Goal: Navigation & Orientation: Find specific page/section

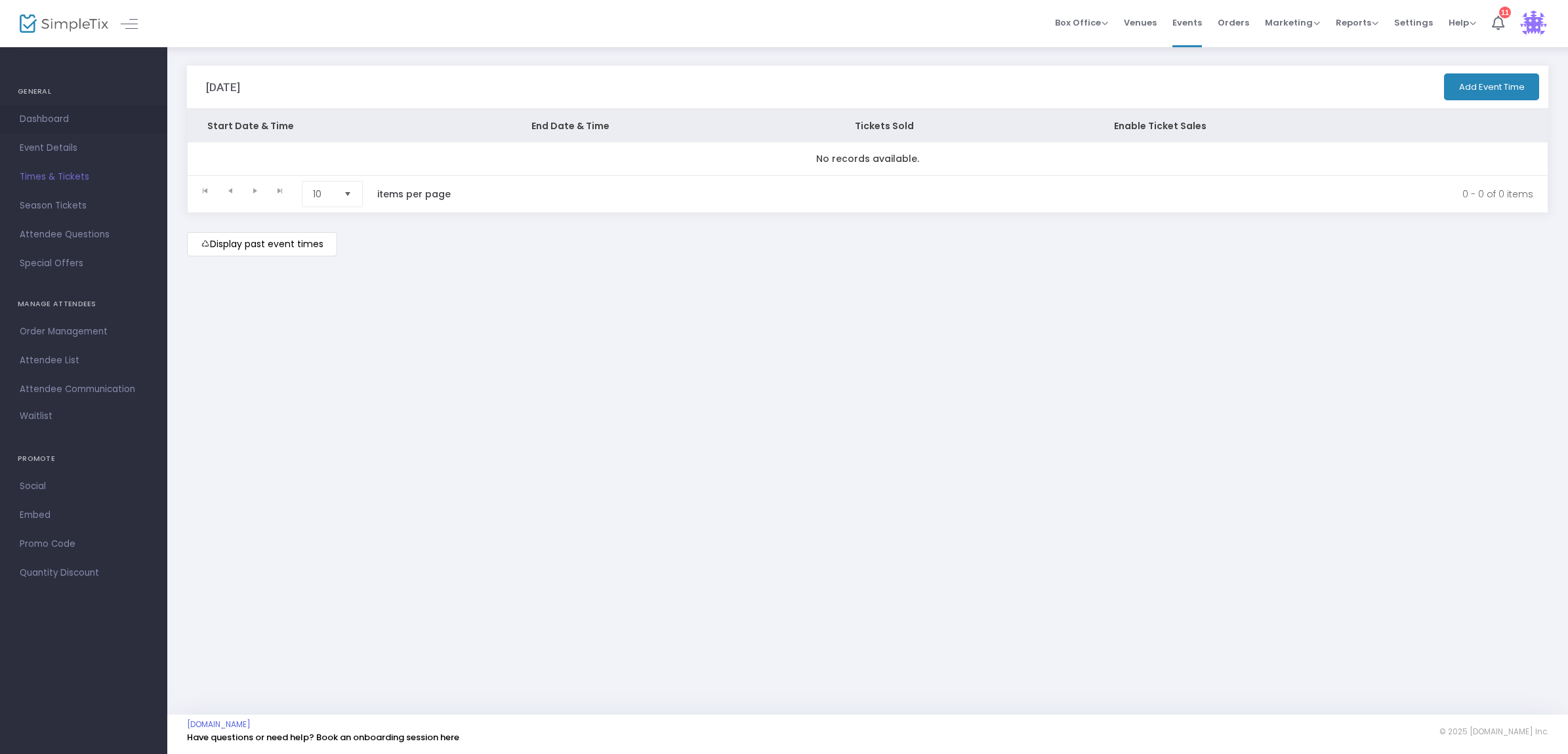
click at [42, 119] on span "Dashboard" at bounding box center [83, 119] width 128 height 17
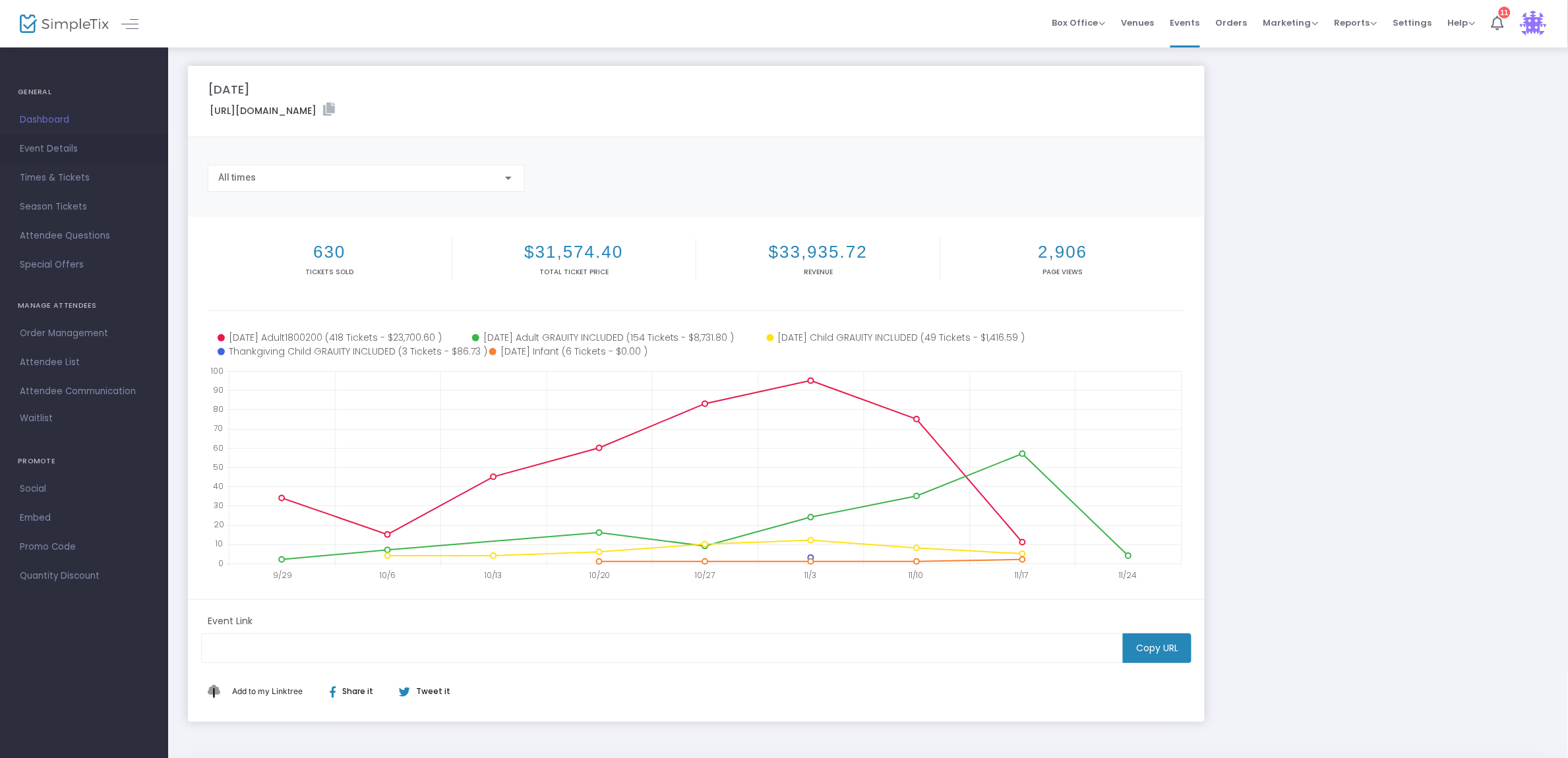
click at [69, 154] on span "Event Details" at bounding box center [84, 149] width 128 height 17
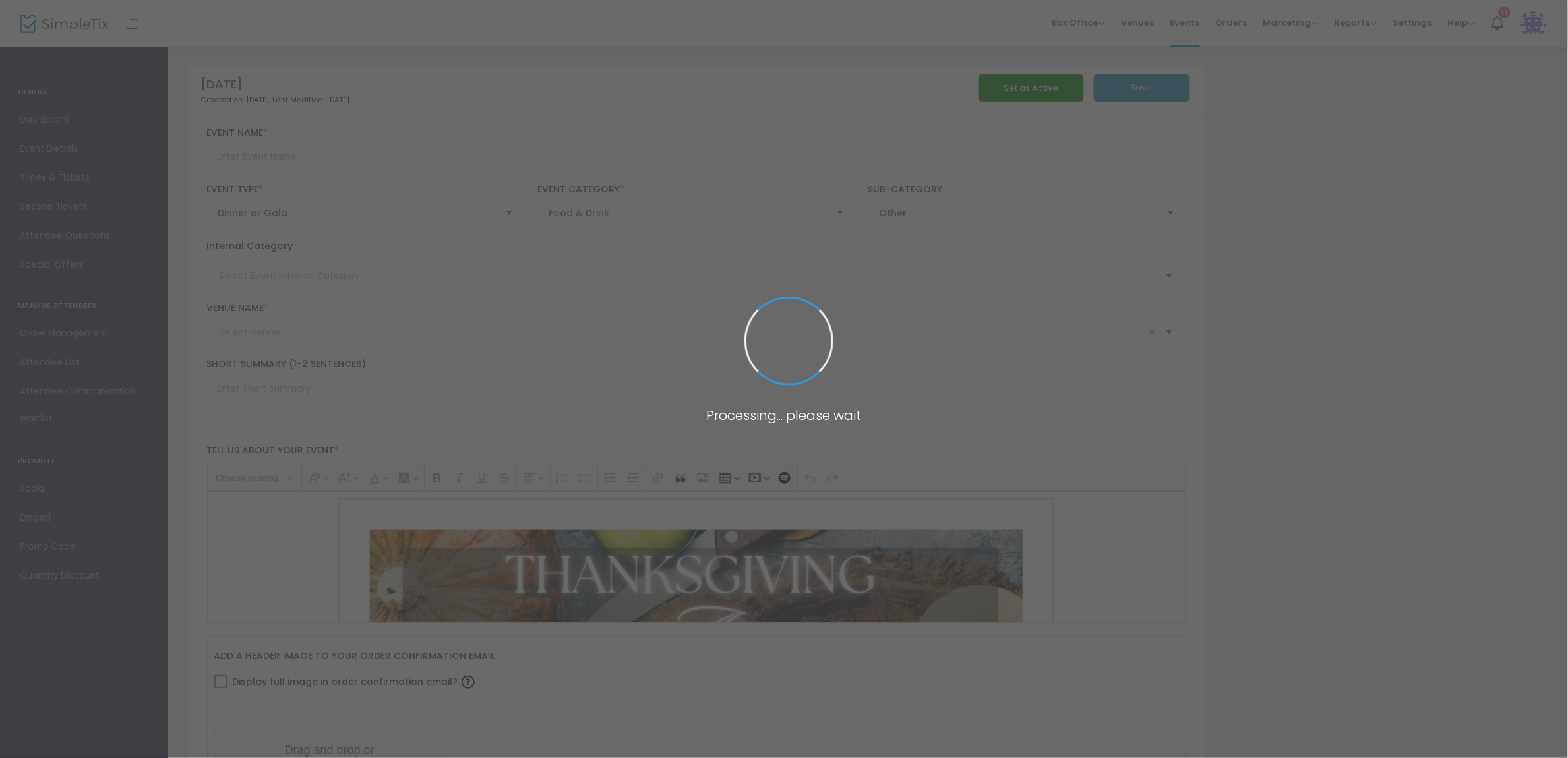
click at [67, 173] on span at bounding box center [784, 379] width 1568 height 758
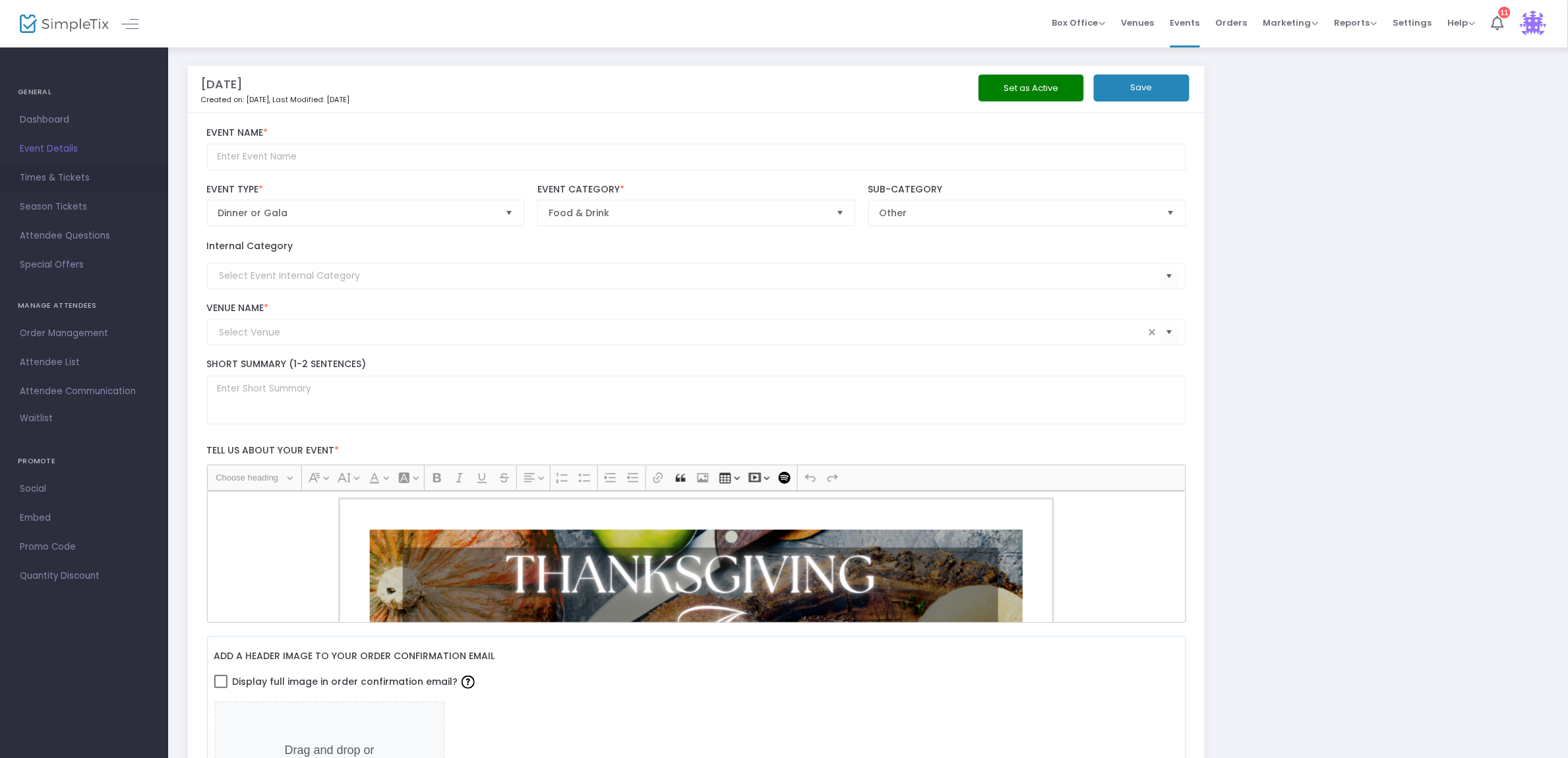
click at [68, 183] on span "Times & Tickets" at bounding box center [84, 178] width 128 height 17
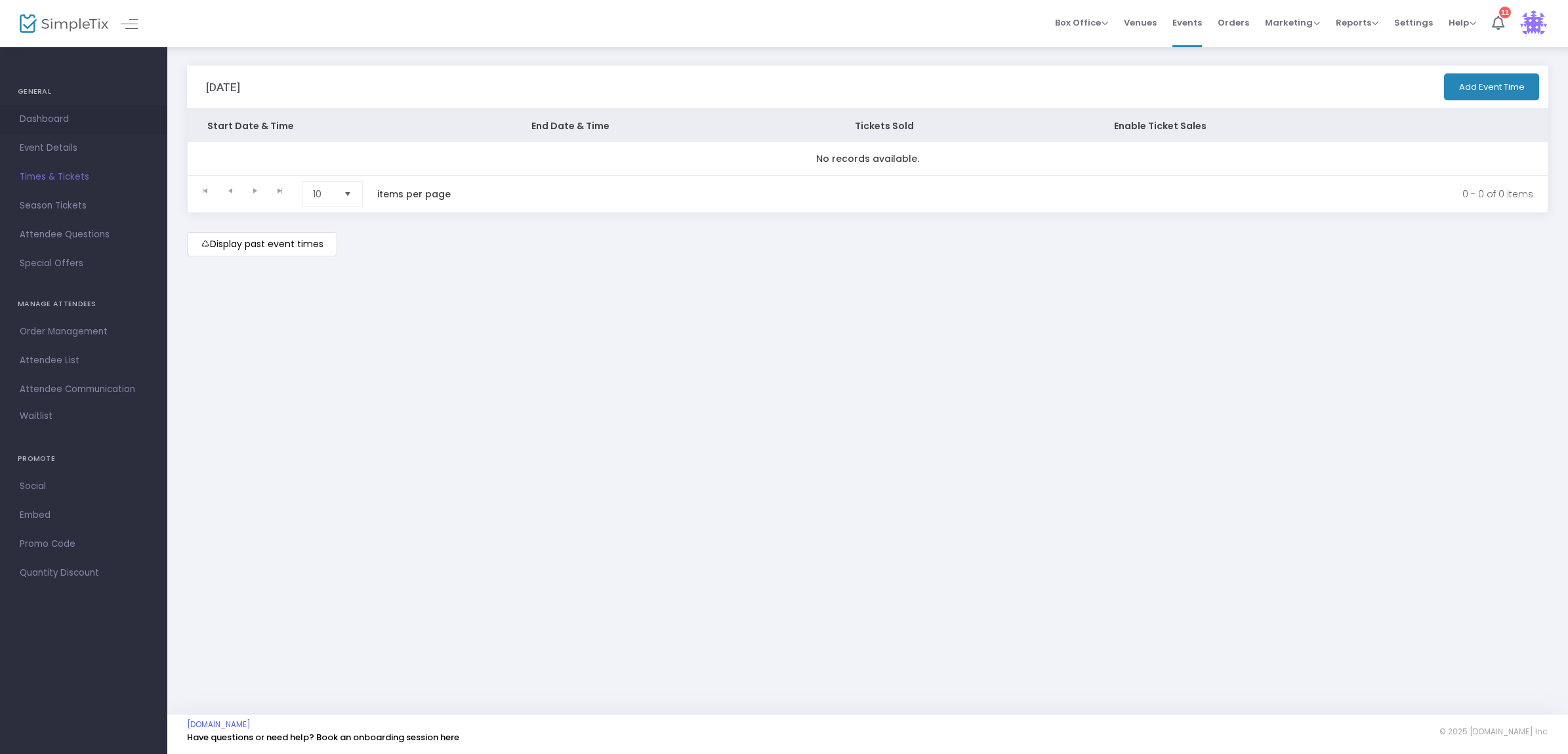
click at [48, 122] on span "Dashboard" at bounding box center [83, 119] width 128 height 17
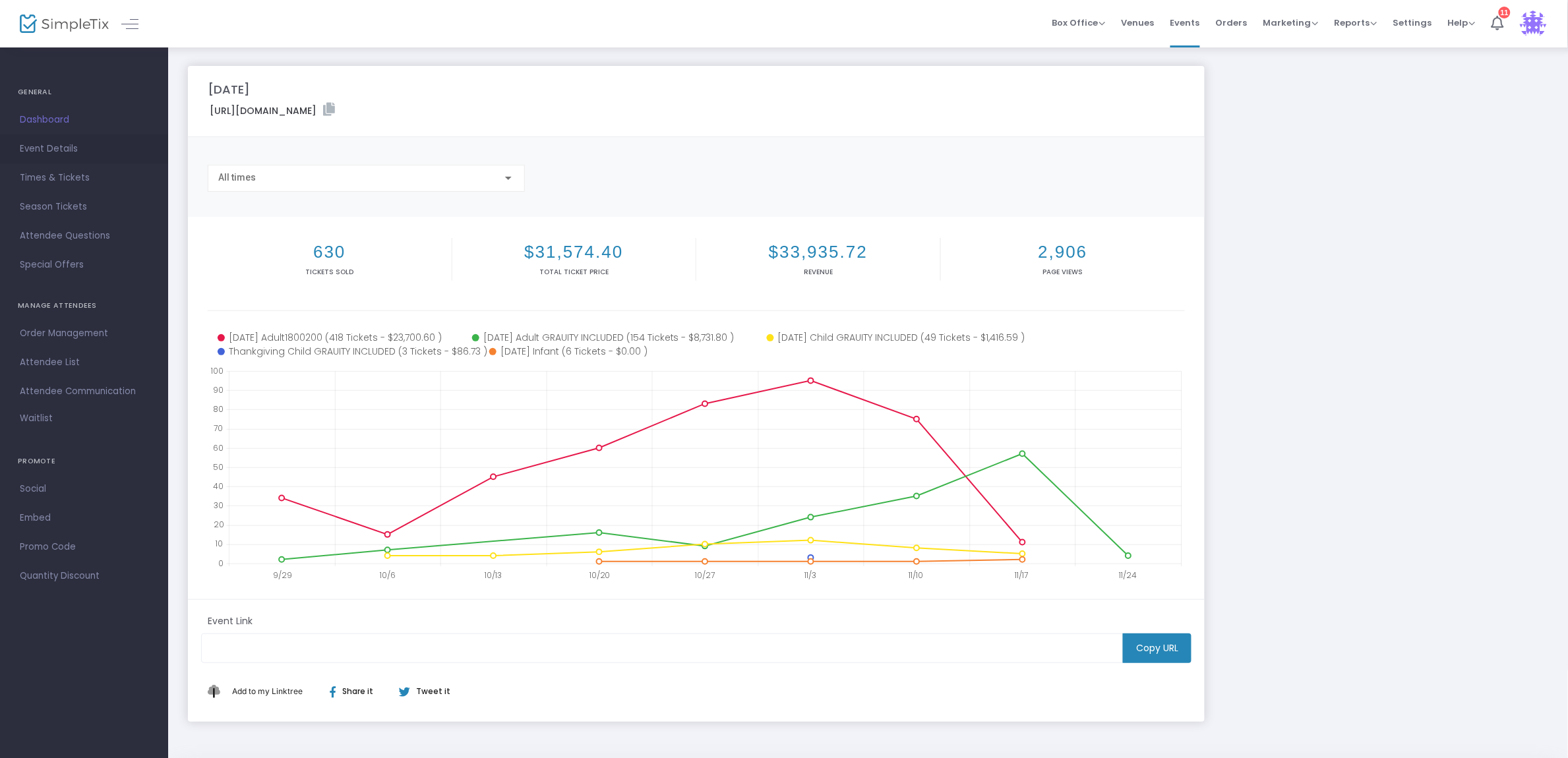
click at [61, 147] on span "Event Details" at bounding box center [84, 149] width 128 height 17
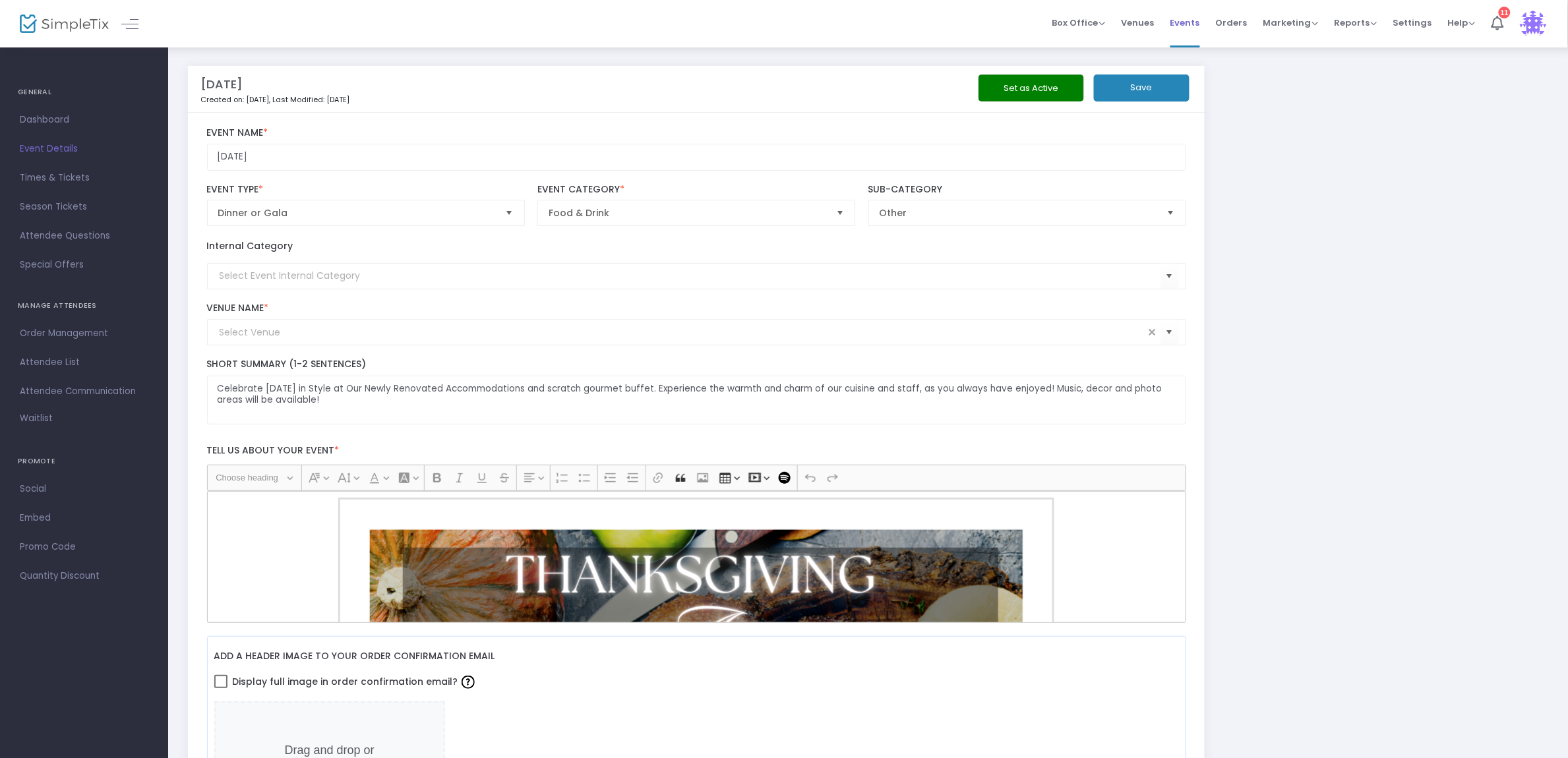
click at [1200, 25] on span "Events" at bounding box center [1185, 22] width 30 height 34
